Goal: Navigation & Orientation: Understand site structure

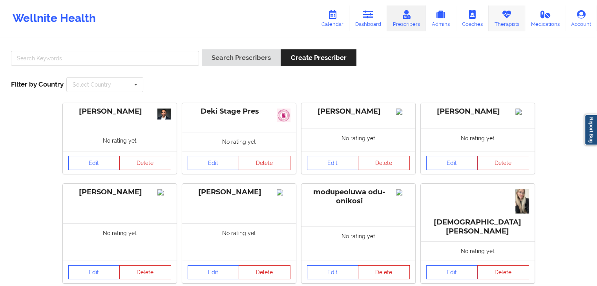
click at [513, 19] on link "Therapists" at bounding box center [506, 18] width 36 height 26
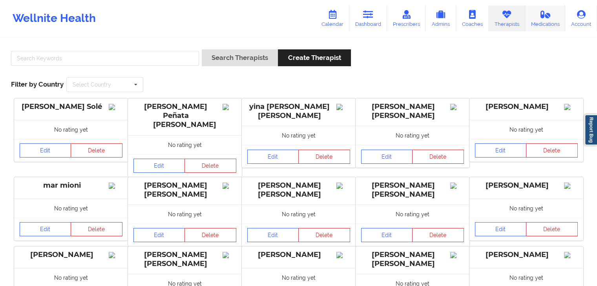
click at [559, 20] on link "Medications" at bounding box center [545, 18] width 40 height 26
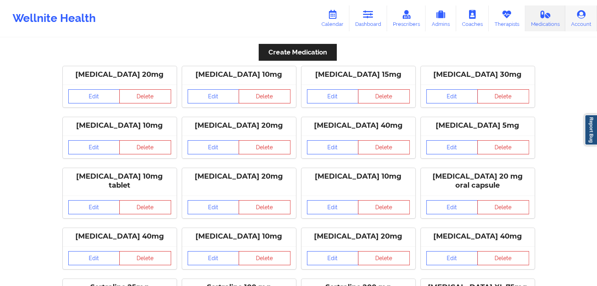
click at [580, 24] on link "Account" at bounding box center [581, 18] width 32 height 26
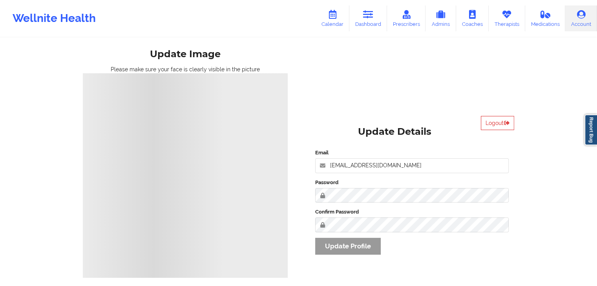
click at [358, 115] on div "Logout Update Details Email [EMAIL_ADDRESS][DOMAIN_NAME] Password Confirm Passw…" at bounding box center [412, 191] width 216 height 161
click at [340, 22] on link "Calendar" at bounding box center [332, 18] width 34 height 26
